Goal: Navigation & Orientation: Find specific page/section

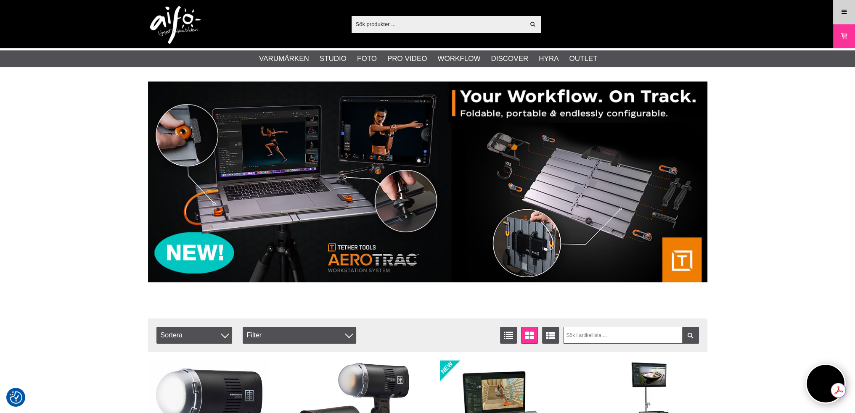
click at [840, 12] on icon at bounding box center [844, 12] width 8 height 9
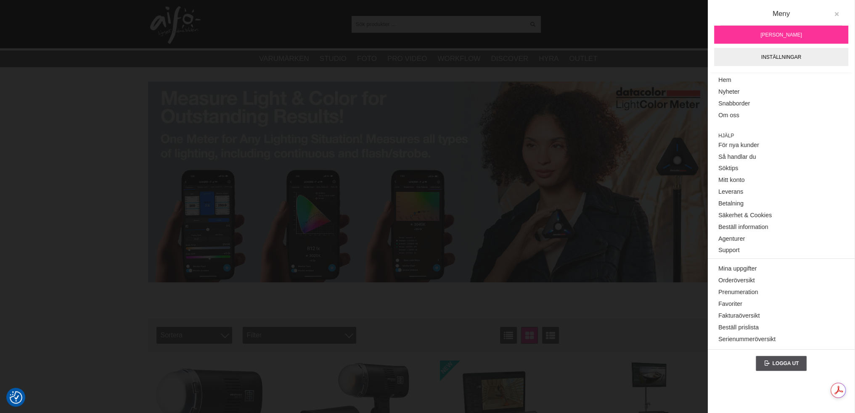
click at [837, 11] on button at bounding box center [836, 14] width 15 height 15
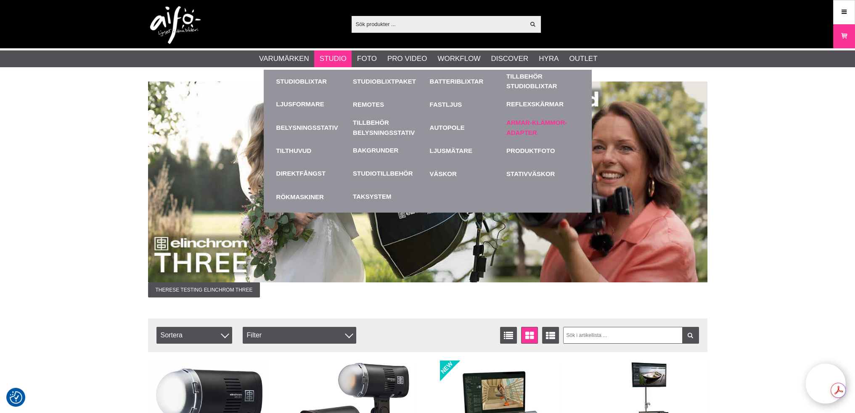
click at [520, 121] on link "Armar-Klämmor-Adapter" at bounding box center [542, 127] width 73 height 23
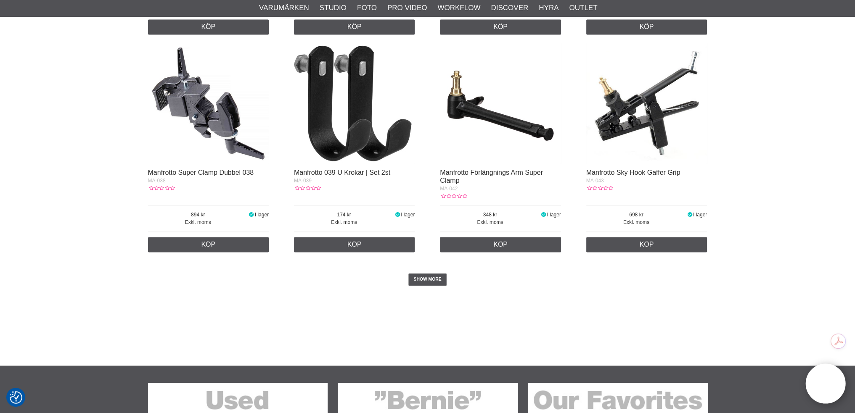
scroll to position [1639, 0]
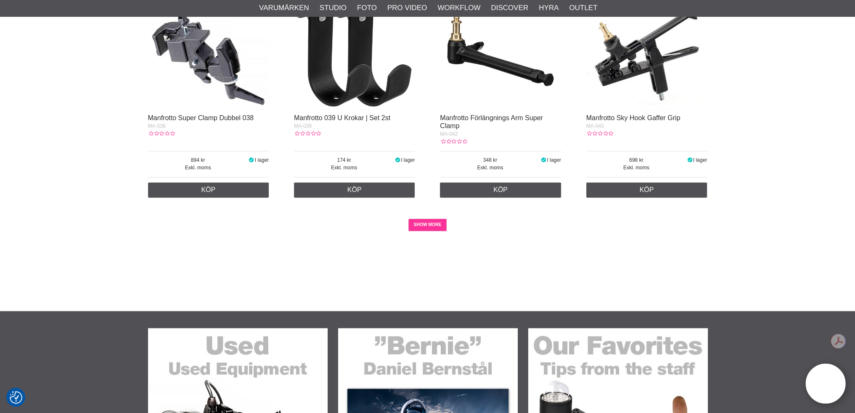
click at [420, 219] on link "SHOW MORE" at bounding box center [427, 225] width 38 height 13
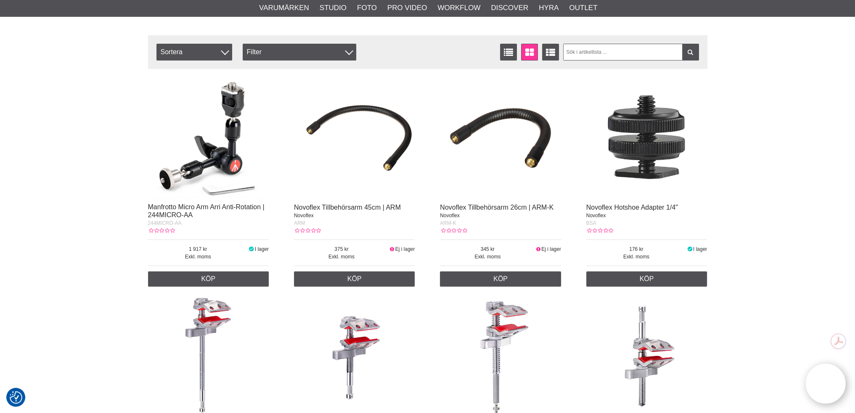
scroll to position [0, 0]
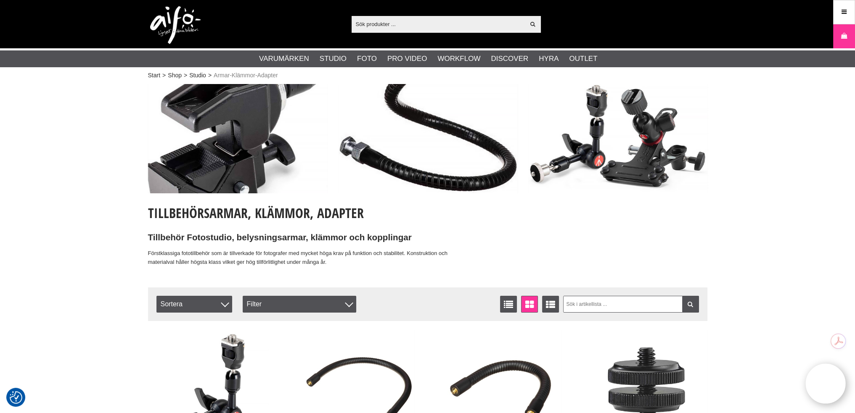
click at [417, 27] on input "text" at bounding box center [438, 24] width 174 height 13
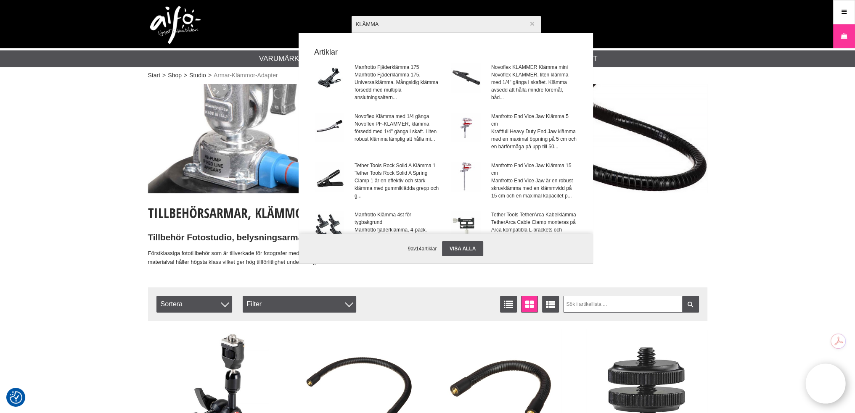
type input "KLÄMMA"
click at [531, 21] on icon "button" at bounding box center [532, 24] width 6 height 6
